Goal: Find specific page/section: Locate a particular part of the current website

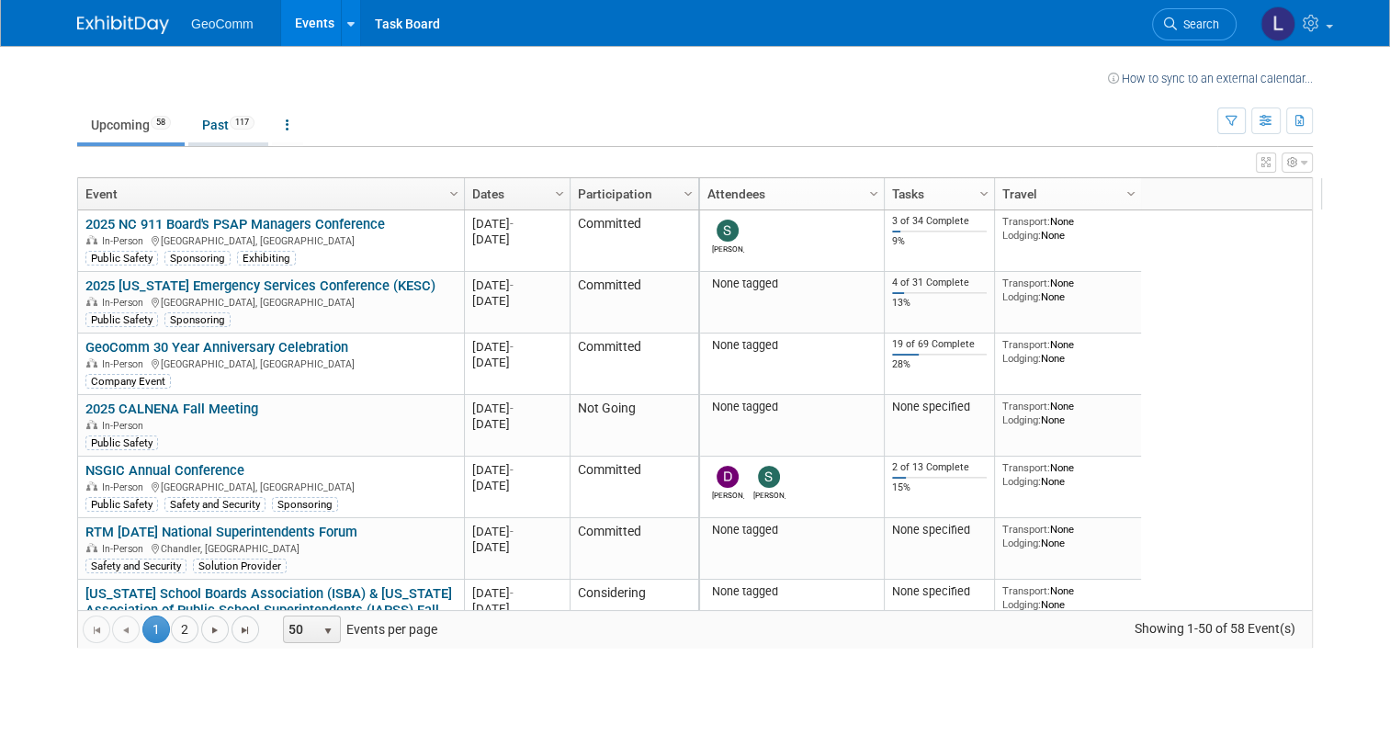
click at [202, 123] on link "Past 117" at bounding box center [228, 125] width 80 height 35
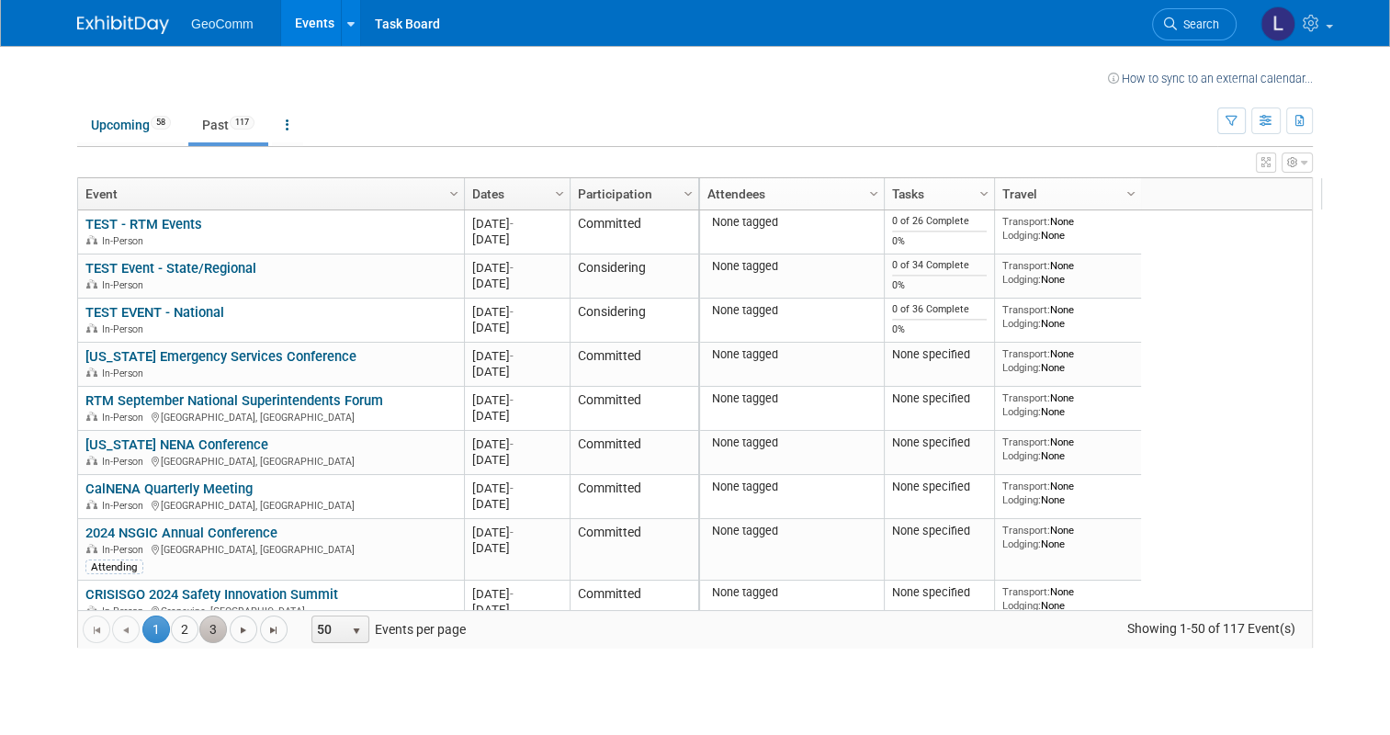
click at [199, 625] on link "3" at bounding box center [213, 630] width 28 height 28
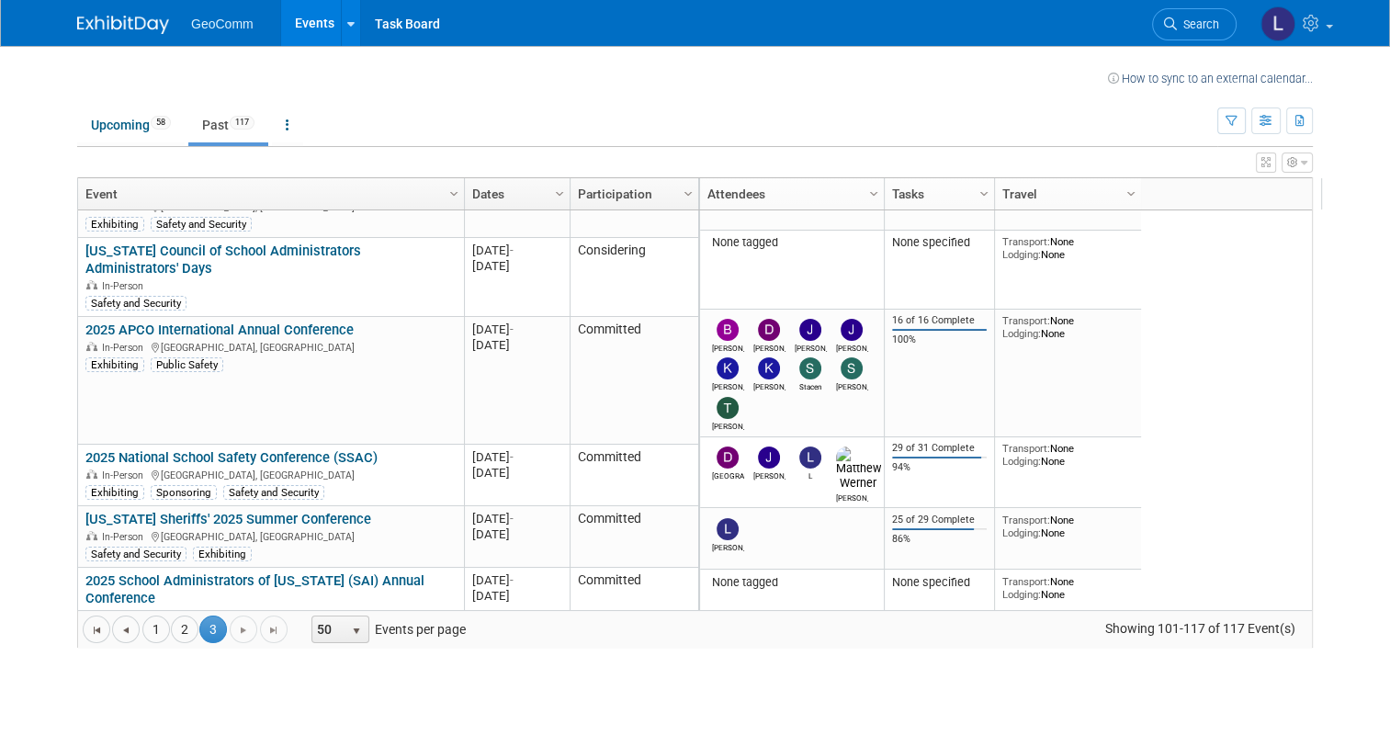
scroll to position [747, 0]
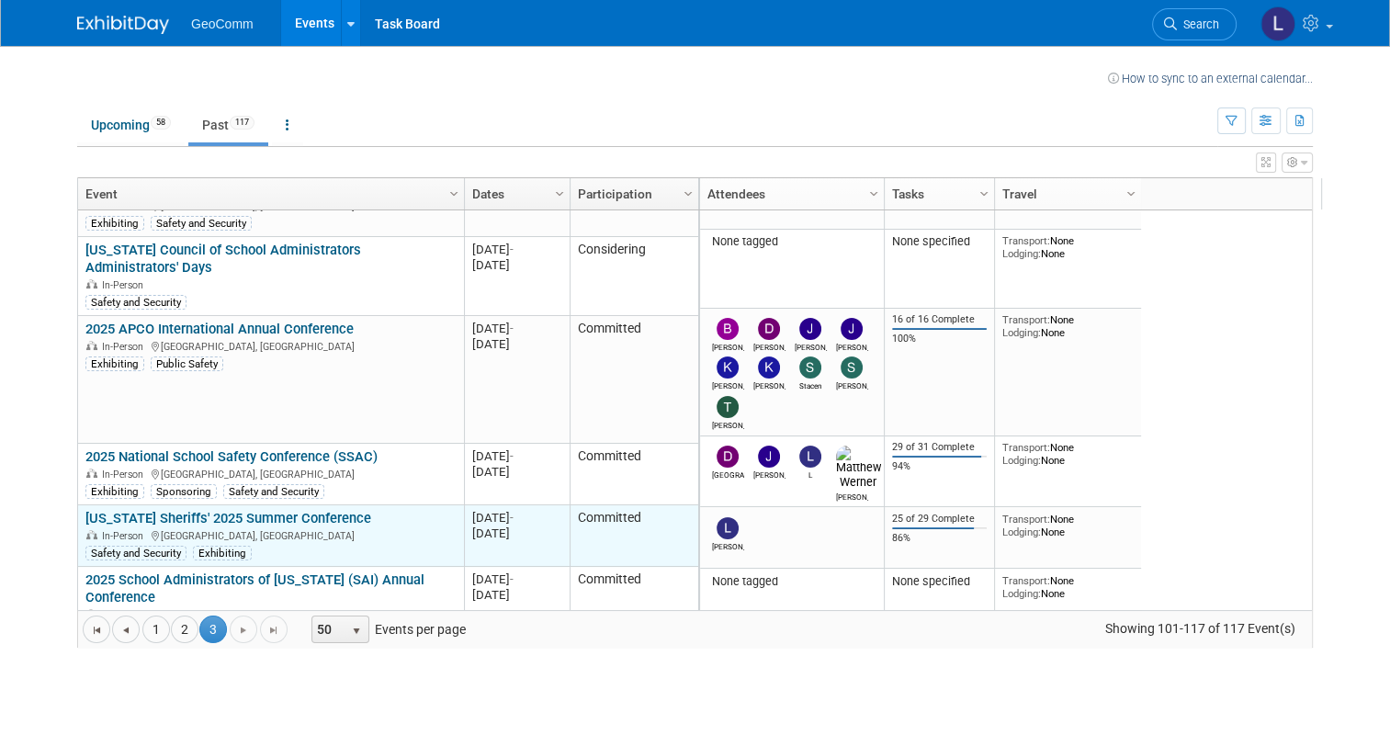
click at [293, 527] on div "In-Person [GEOGRAPHIC_DATA], [GEOGRAPHIC_DATA]" at bounding box center [270, 535] width 370 height 16
click at [294, 510] on link "[US_STATE] Sheriffs' 2025 Summer Conference" at bounding box center [228, 518] width 286 height 17
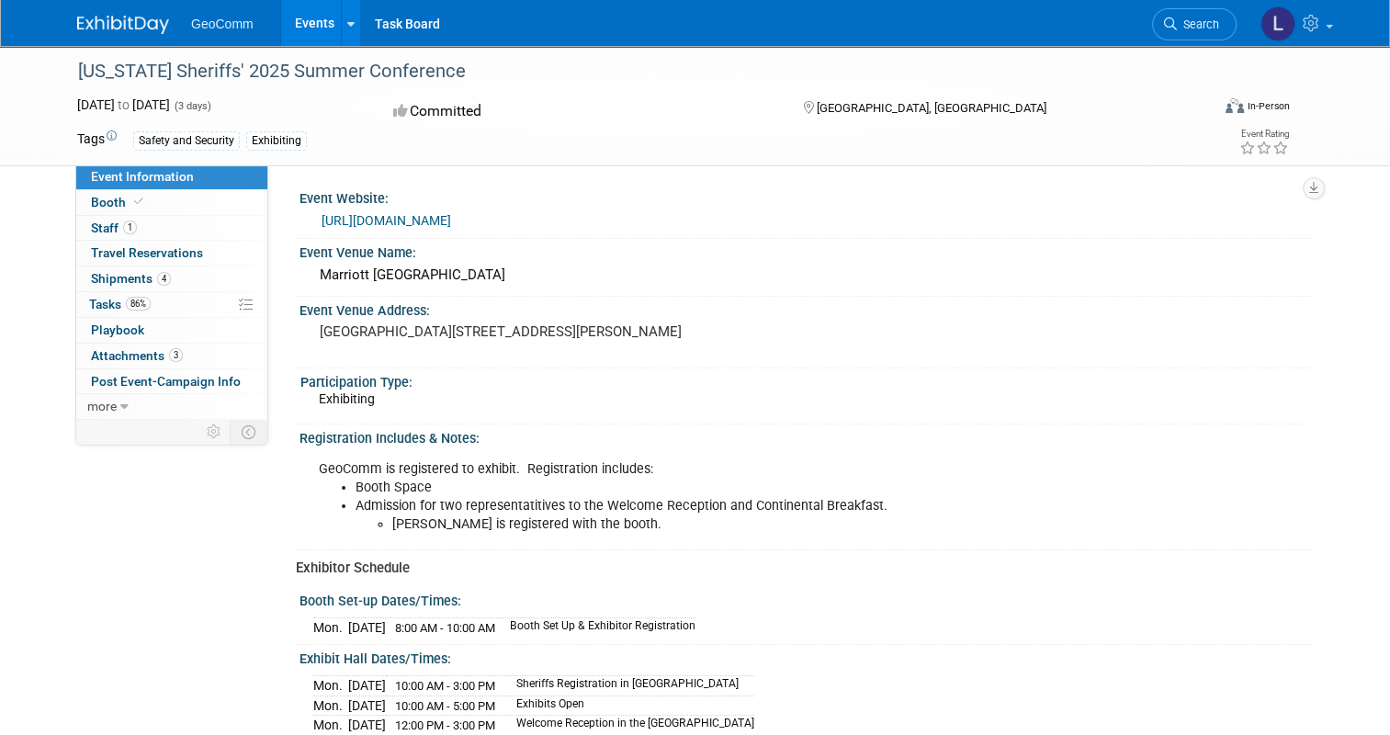
drag, startPoint x: 544, startPoint y: 316, endPoint x: 130, endPoint y: 563, distance: 481.8
drag, startPoint x: 130, startPoint y: 563, endPoint x: 133, endPoint y: 377, distance: 186.6
click at [133, 377] on span "Post Event-Campaign Info" at bounding box center [166, 381] width 150 height 15
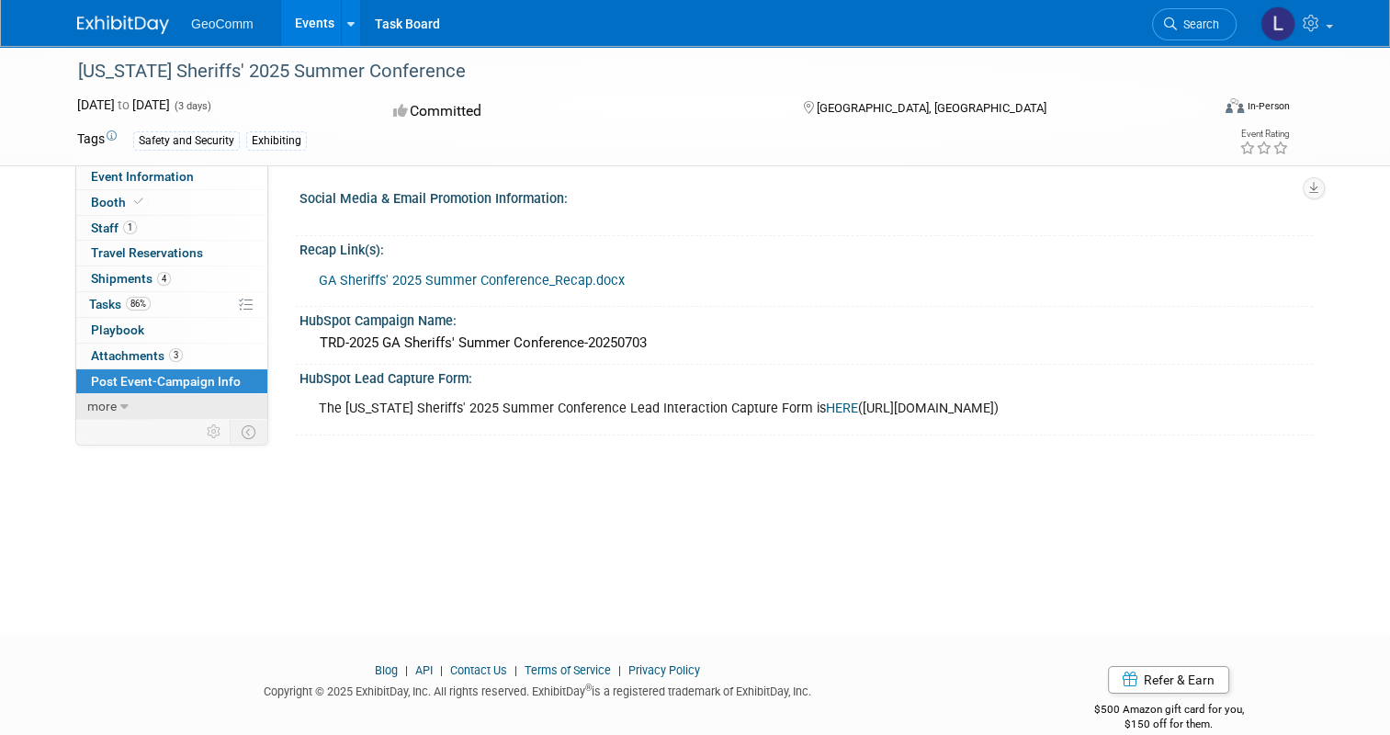
click at [121, 404] on link "more" at bounding box center [171, 406] width 191 height 25
click at [121, 404] on link "less" at bounding box center [171, 406] width 191 height 25
click at [125, 177] on span "Event Information" at bounding box center [142, 176] width 103 height 15
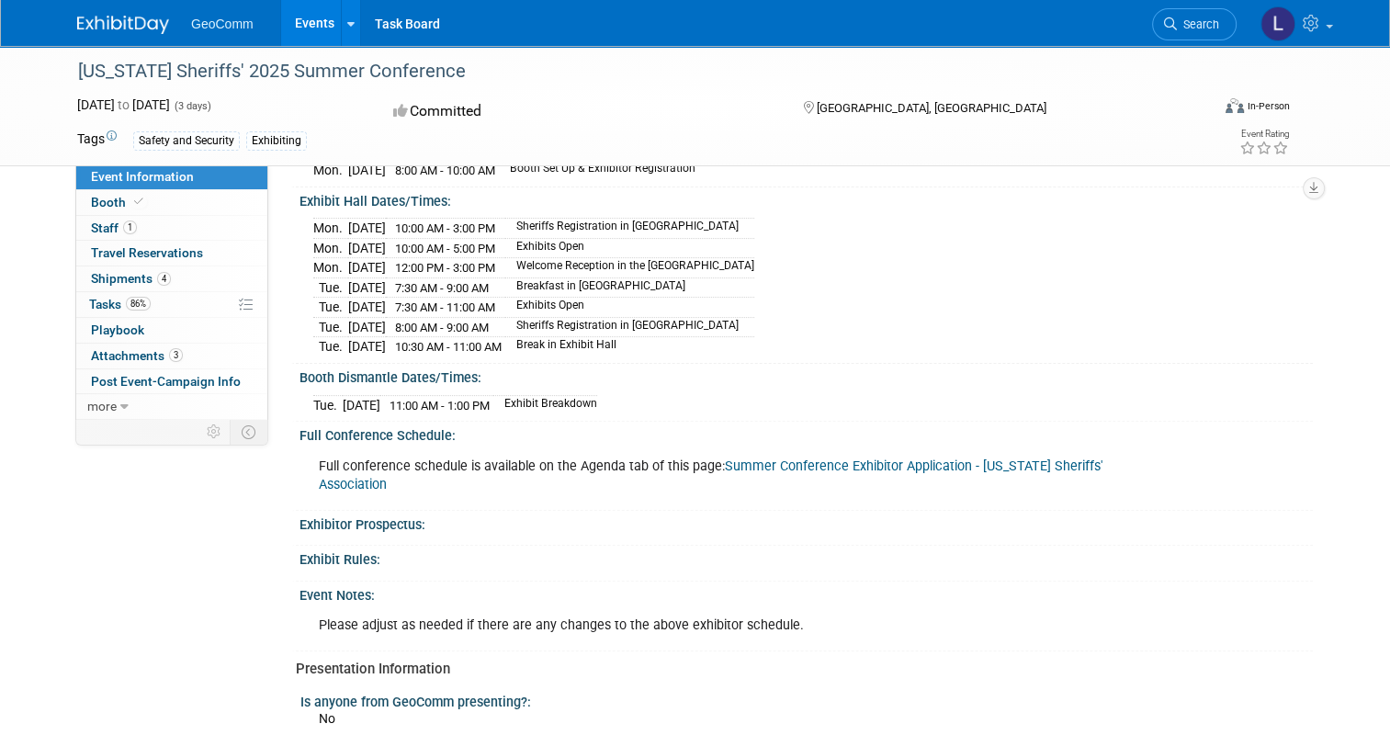
scroll to position [961, 0]
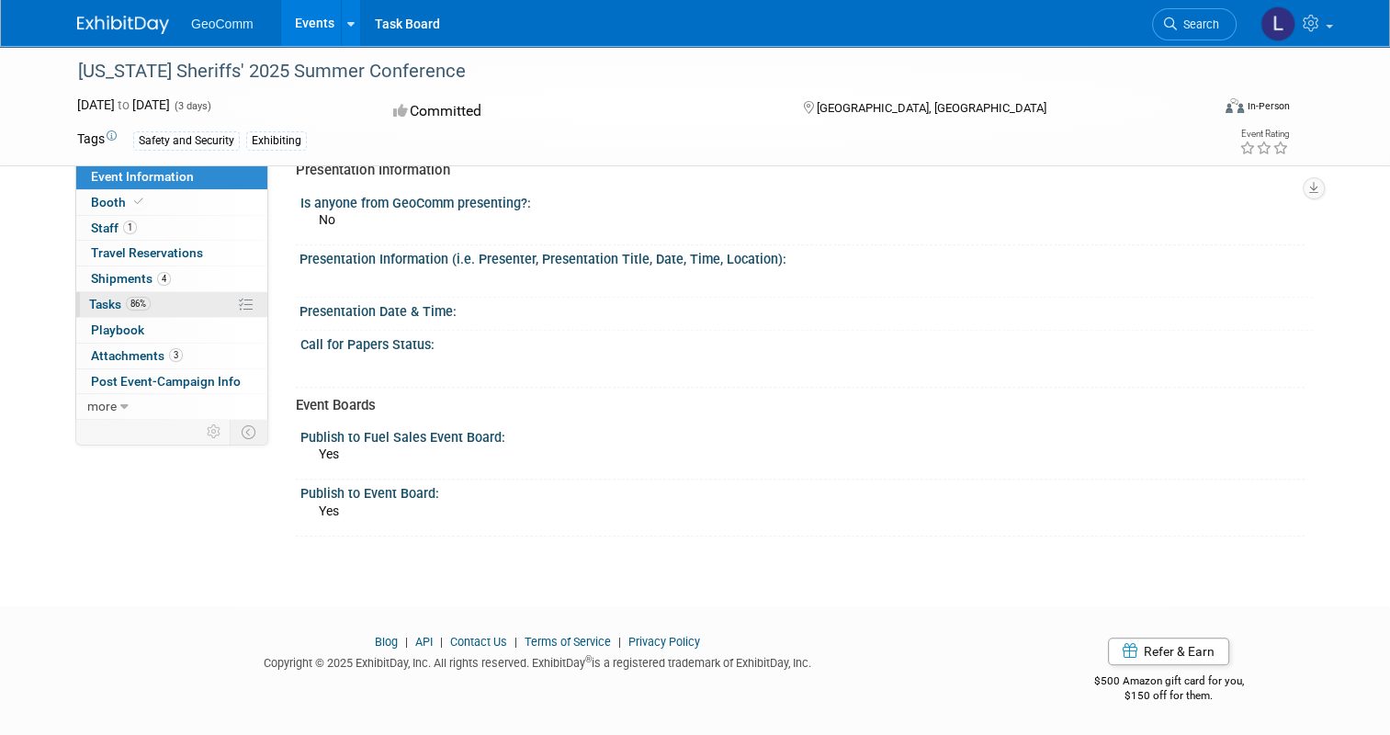
click at [128, 300] on span "86%" at bounding box center [138, 304] width 25 height 14
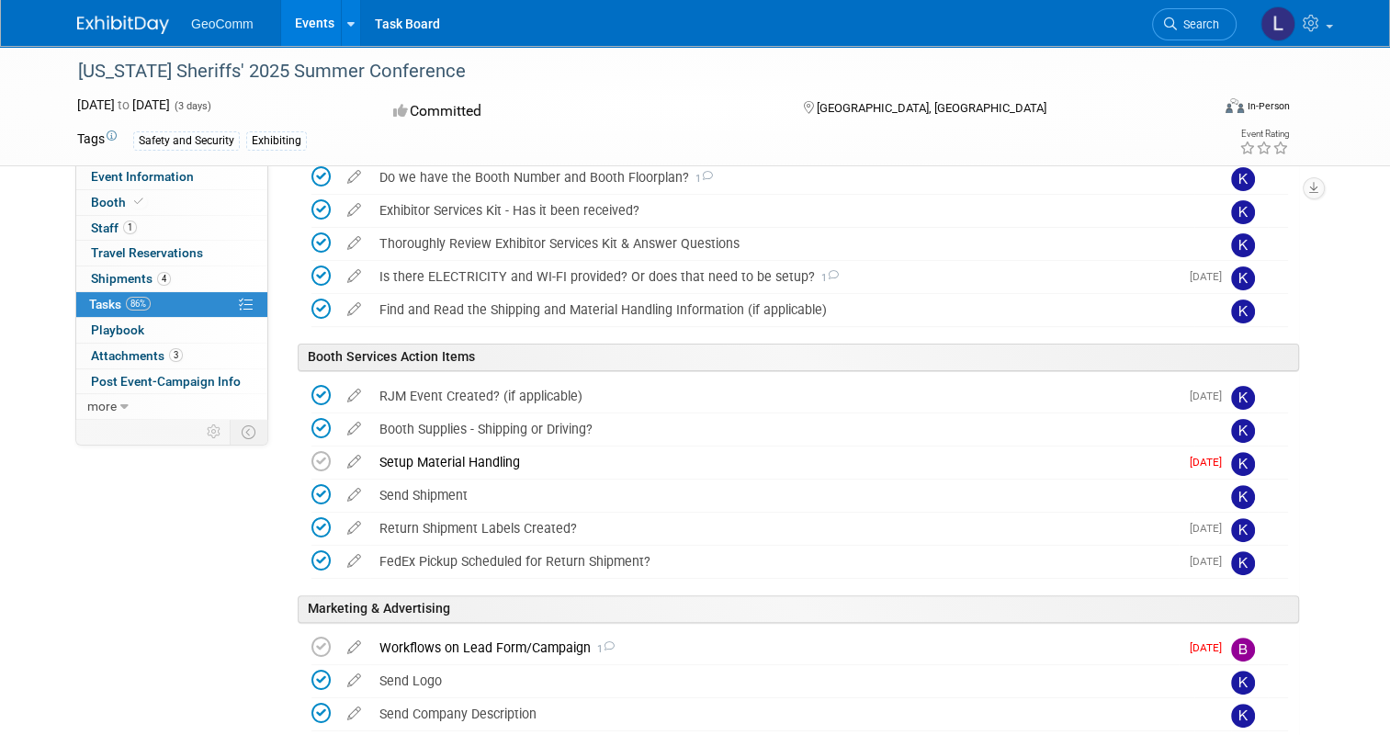
scroll to position [880, 0]
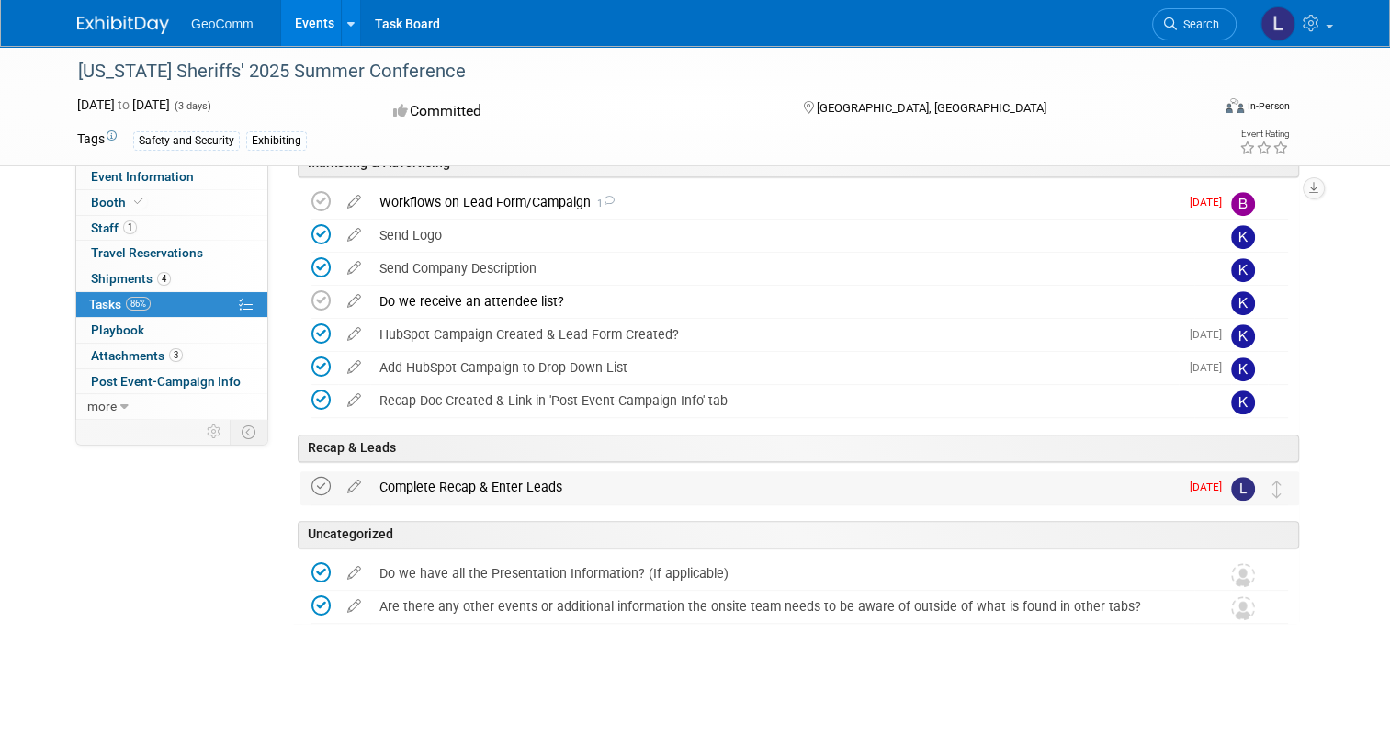
click at [312, 482] on icon at bounding box center [321, 486] width 19 height 19
click at [127, 370] on link "Post Event-Campaign Info" at bounding box center [171, 381] width 191 height 25
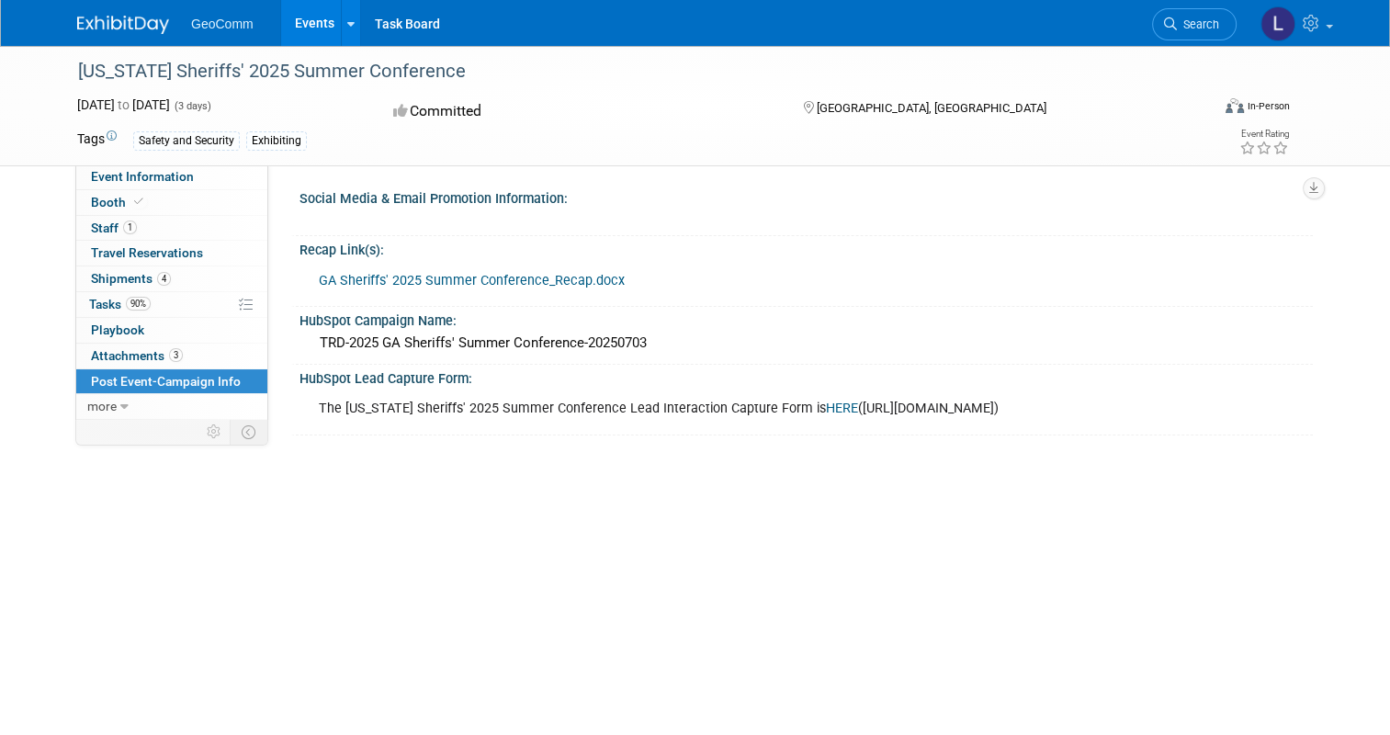
click at [403, 278] on link "GA Sheriffs' 2025 Summer Conference_Recap.docx" at bounding box center [472, 281] width 306 height 16
